Goal: Information Seeking & Learning: Learn about a topic

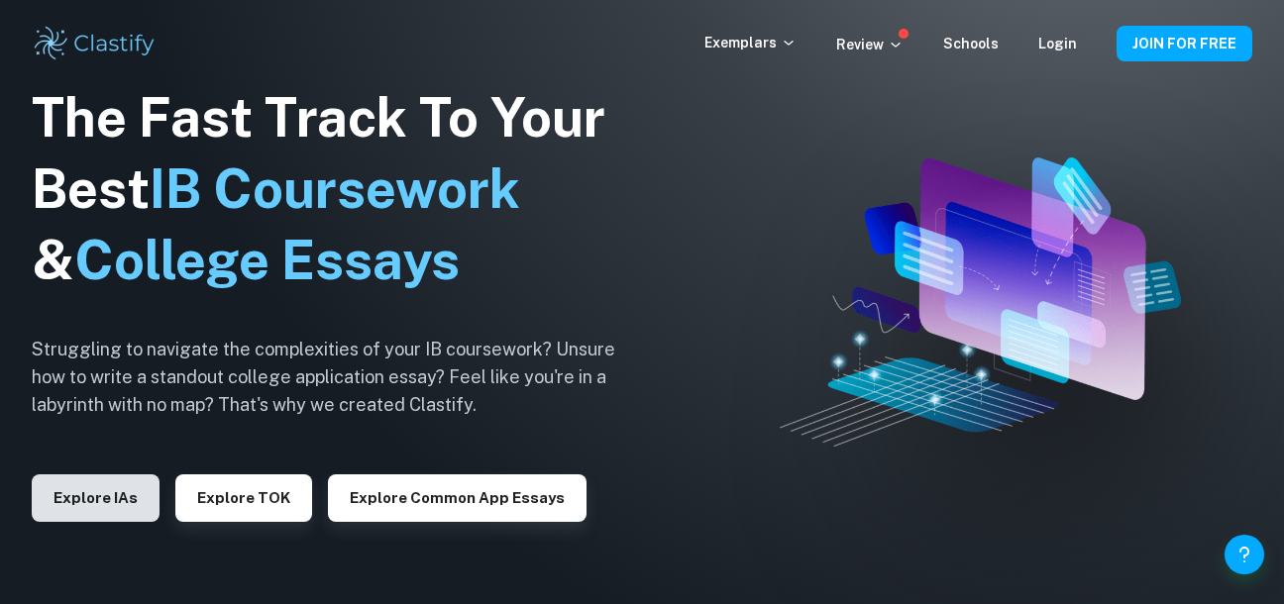
drag, startPoint x: 0, startPoint y: 0, endPoint x: 101, endPoint y: 494, distance: 504.4
click at [101, 494] on button "Explore IAs" at bounding box center [96, 498] width 128 height 48
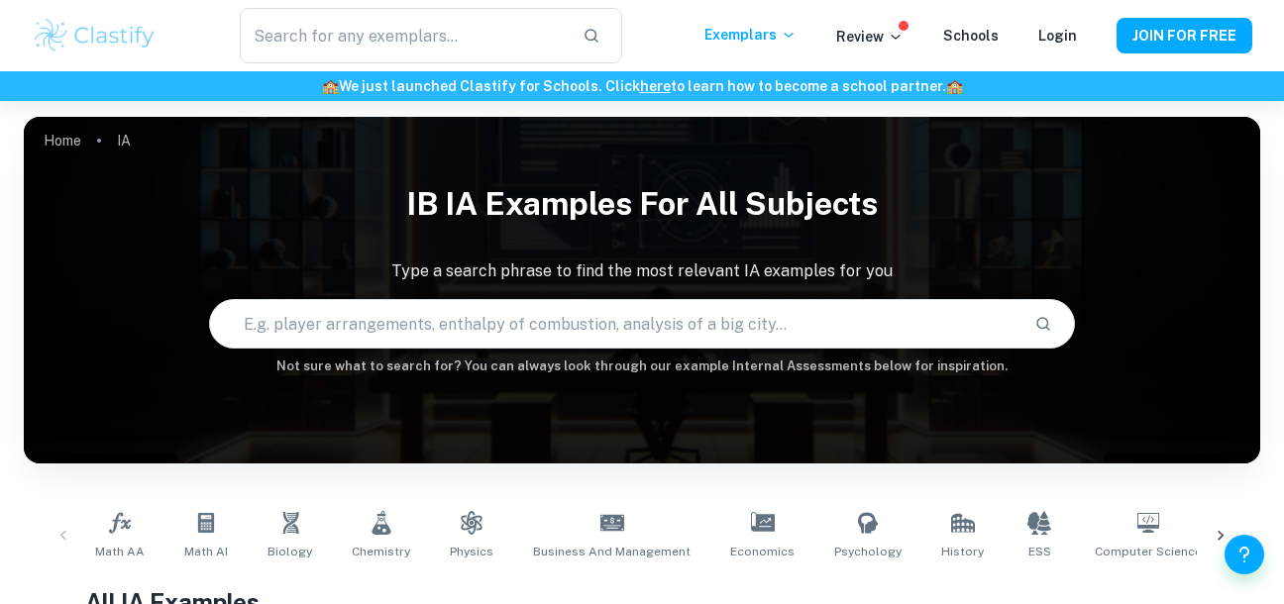
checkbox input "true"
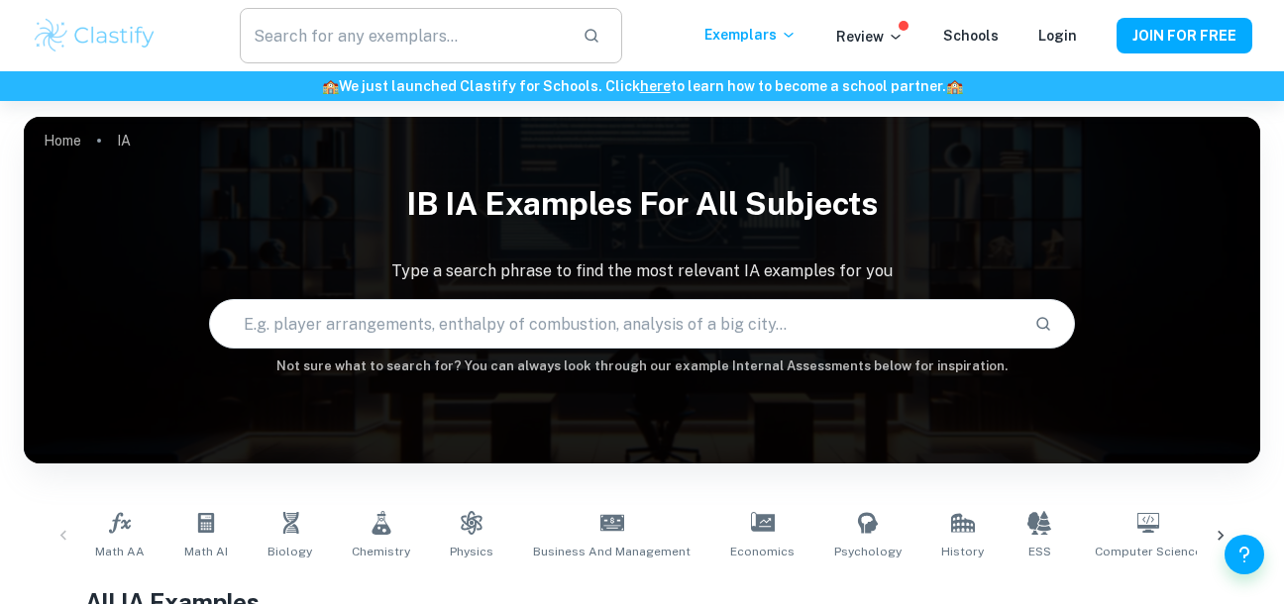
click at [352, 50] on input "text" at bounding box center [403, 35] width 327 height 55
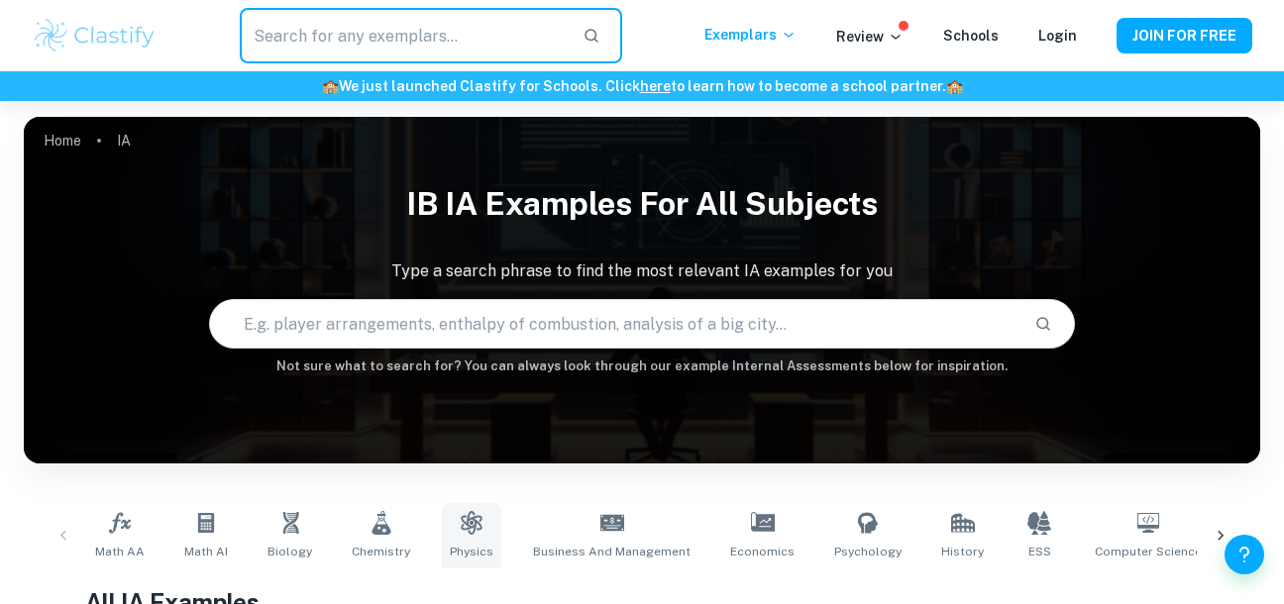
click at [461, 520] on icon at bounding box center [471, 523] width 21 height 24
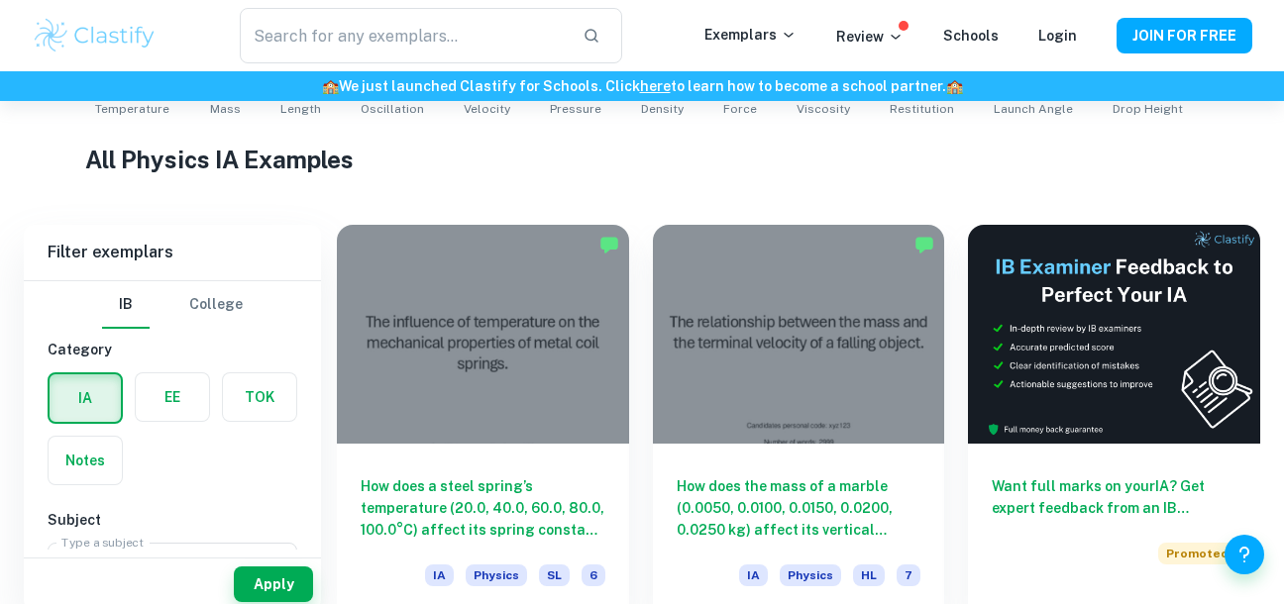
scroll to position [466, 0]
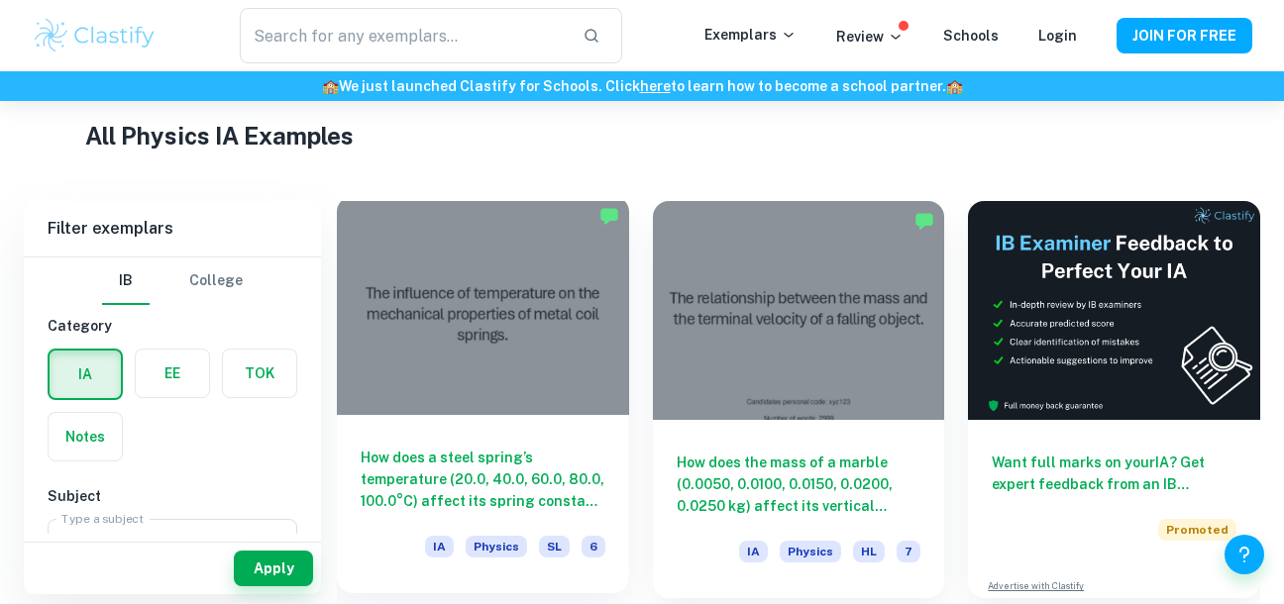
click at [569, 456] on h6 "How does a steel spring’s temperature (20.0, 40.0, 60.0, 80.0, 100.0°C) affect …" at bounding box center [483, 479] width 245 height 65
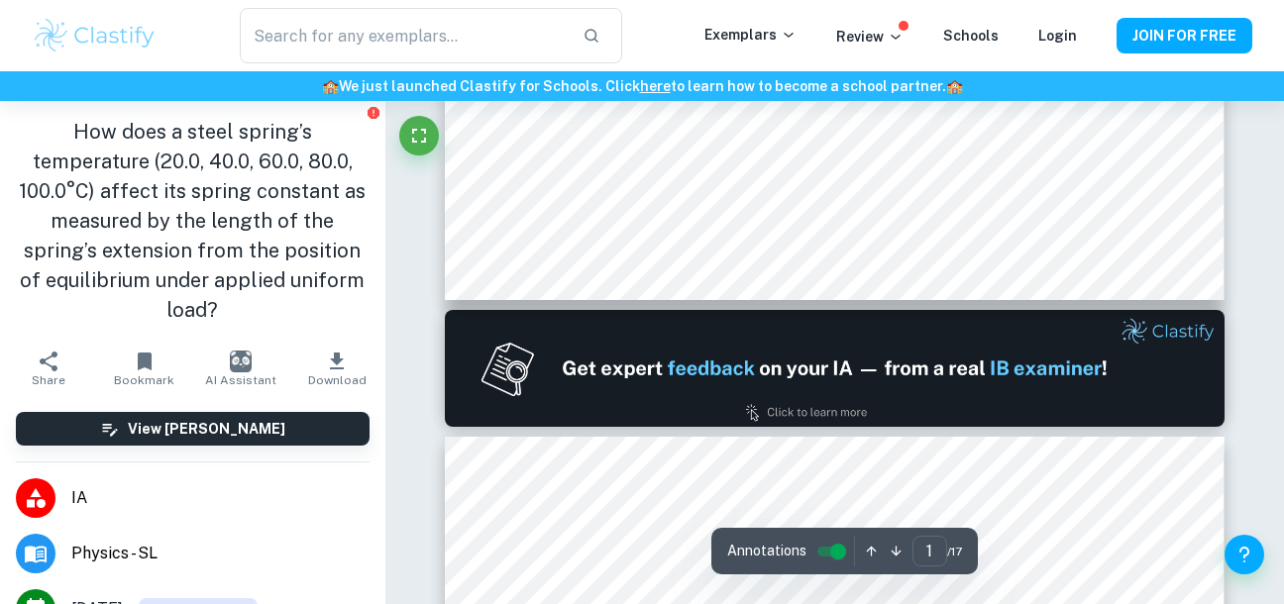
type input "2"
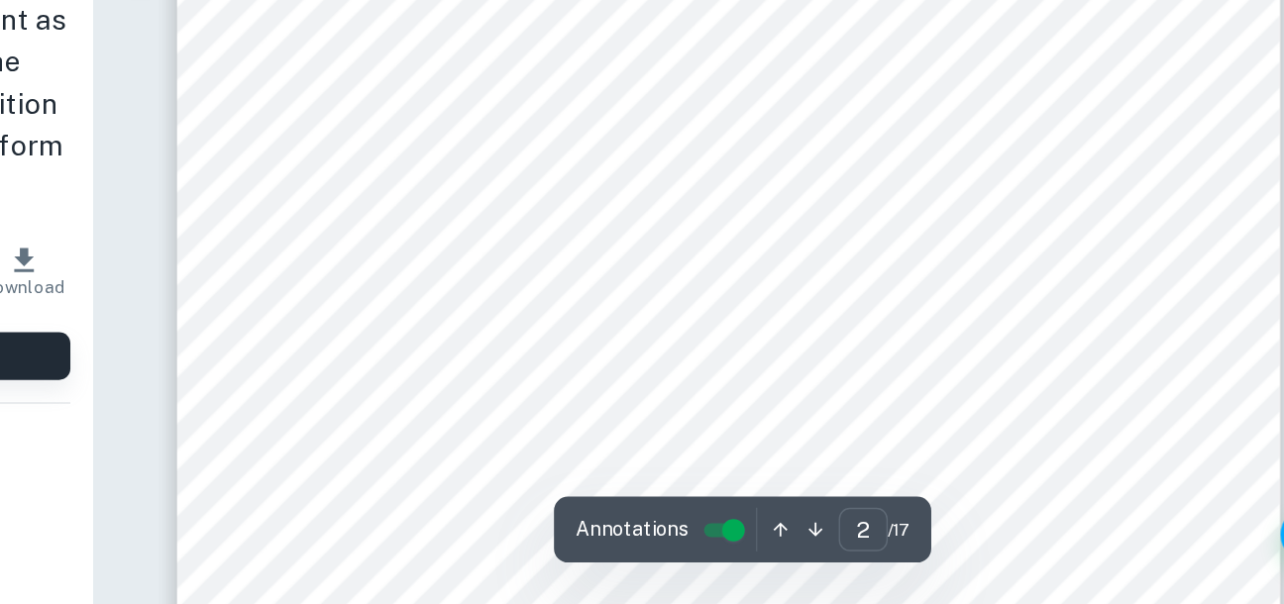
scroll to position [1309, 0]
